Goal: Task Accomplishment & Management: Use online tool/utility

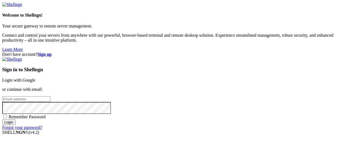
click at [35, 78] on link "Login with Google" at bounding box center [18, 80] width 33 height 5
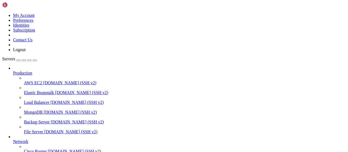
scroll to position [110, 0]
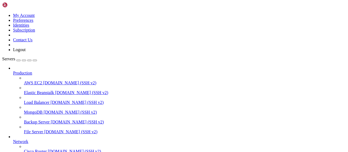
scroll to position [170, 0]
type input "/root/LinkQuest"
